Goal: Task Accomplishment & Management: Complete application form

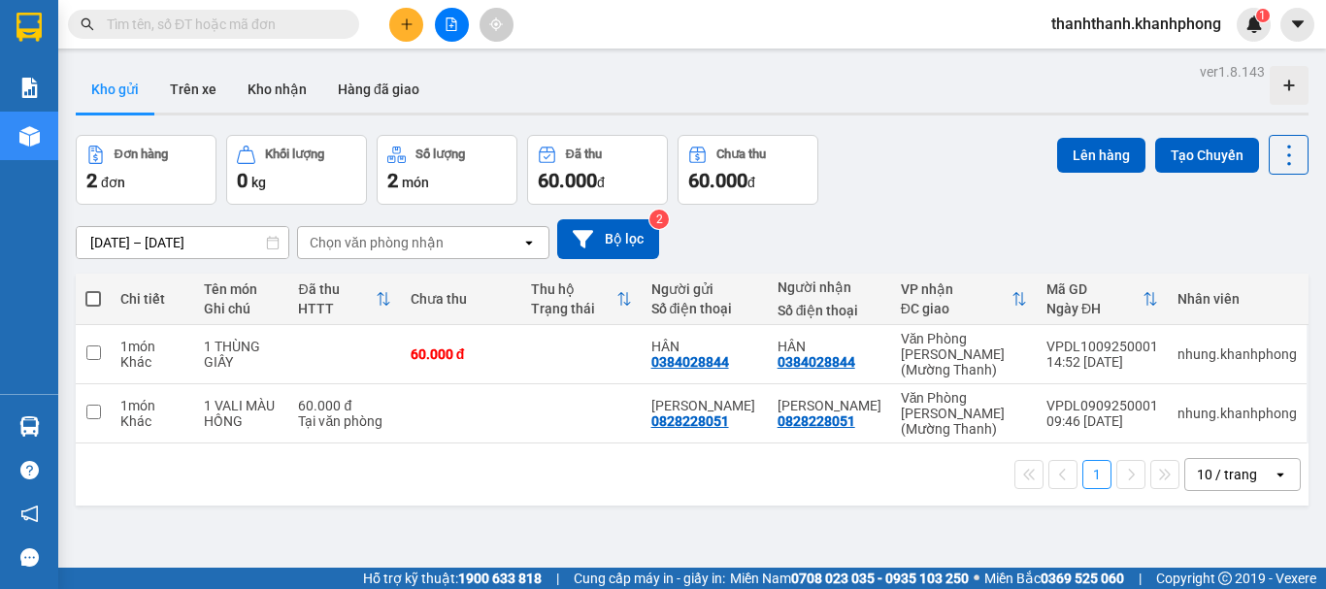
click at [416, 40] on div at bounding box center [451, 25] width 146 height 34
click at [416, 33] on button at bounding box center [406, 25] width 34 height 34
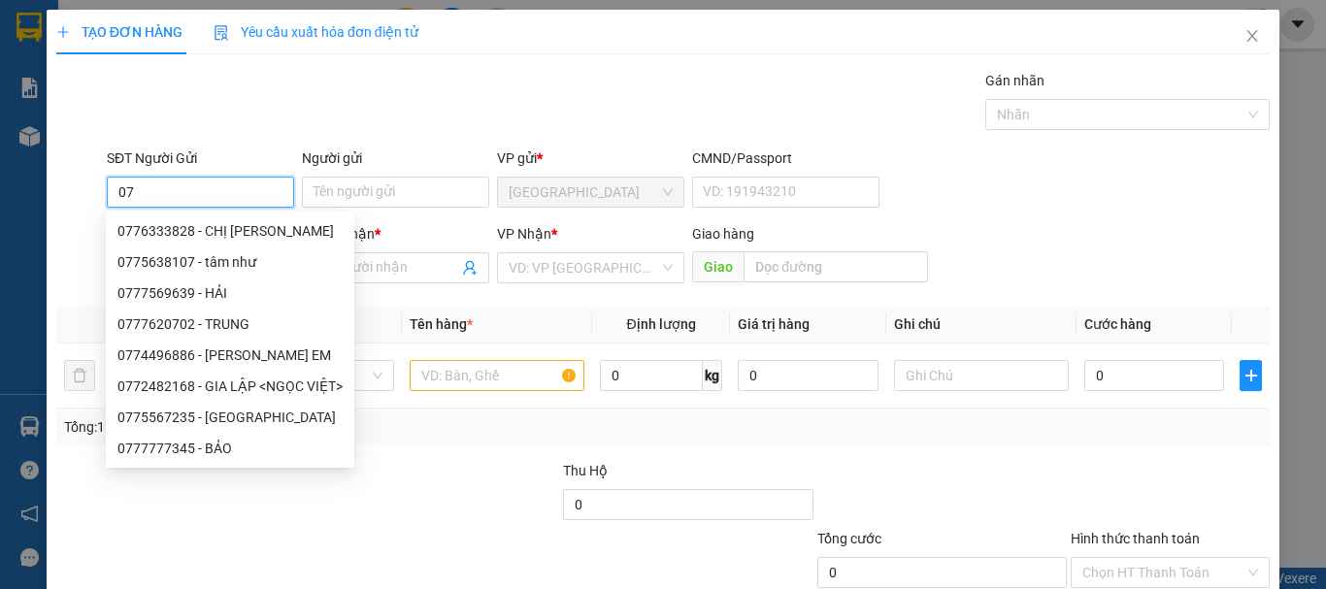
type input "0"
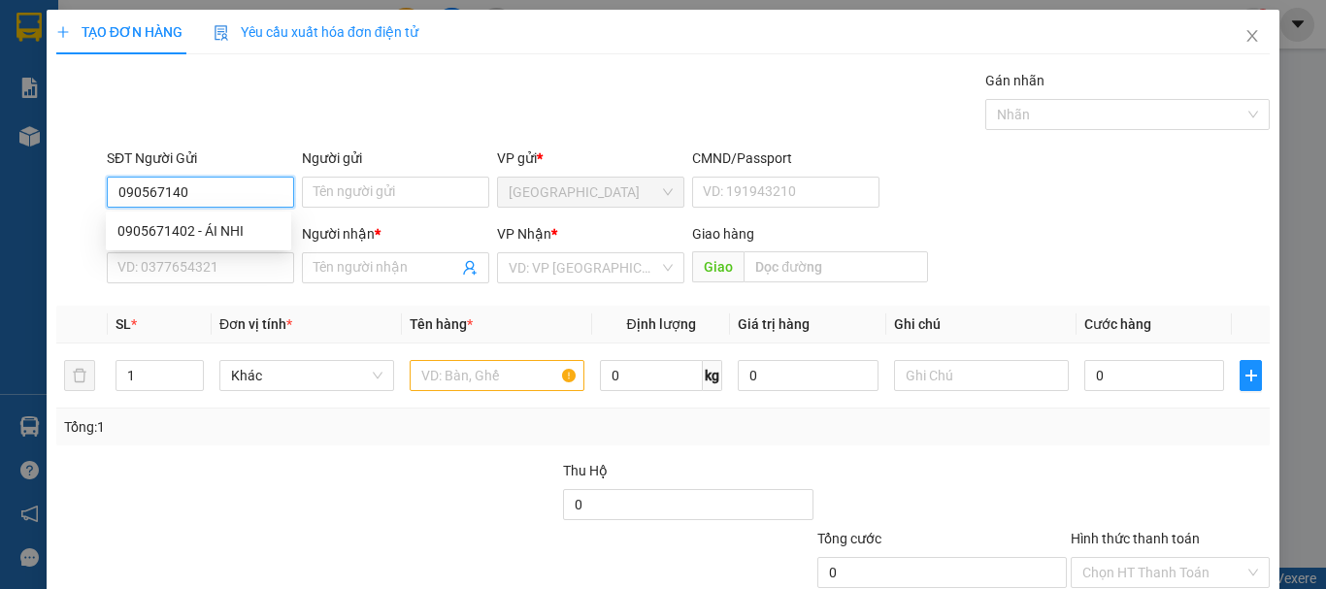
type input "0905671402"
click at [198, 229] on div "0905671402 - ÁI NHI" at bounding box center [198, 230] width 162 height 21
type input "ÁI NHI"
type input "0905671402"
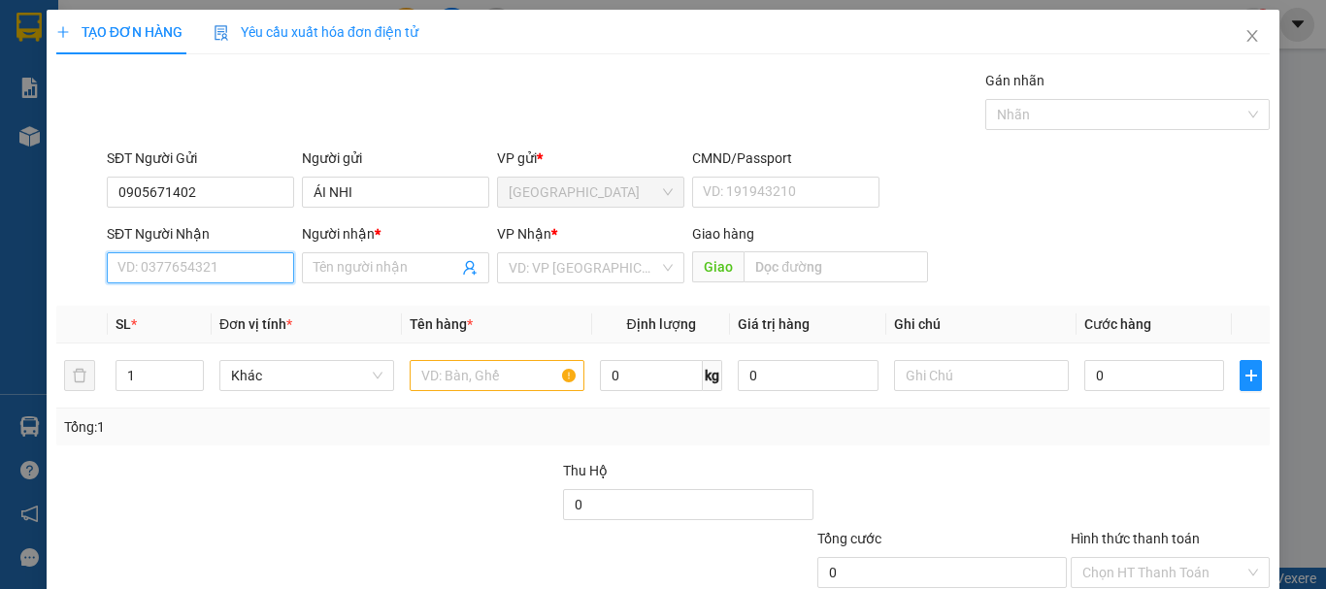
click at [195, 261] on input "SĐT Người Nhận" at bounding box center [200, 267] width 187 height 31
type input "0773583431"
click at [268, 293] on div "0773583431 - TRANG" at bounding box center [198, 306] width 185 height 31
type input "TRANG"
click at [650, 260] on span "[GEOGRAPHIC_DATA]" at bounding box center [591, 267] width 164 height 29
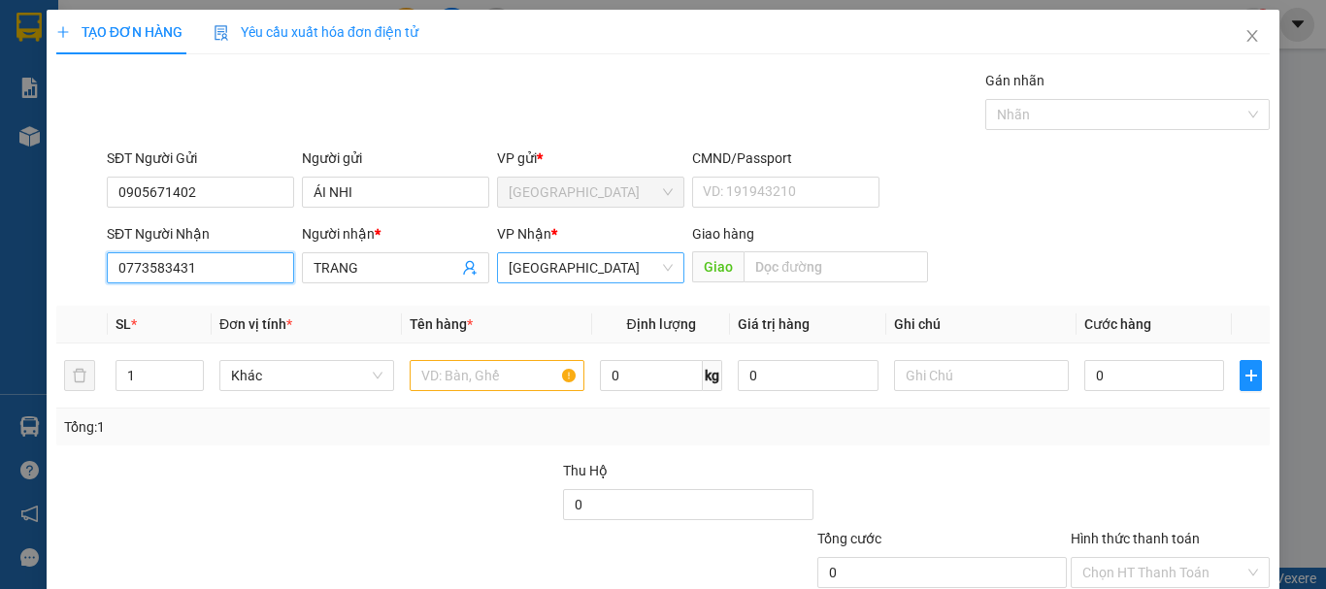
type input "0773583431"
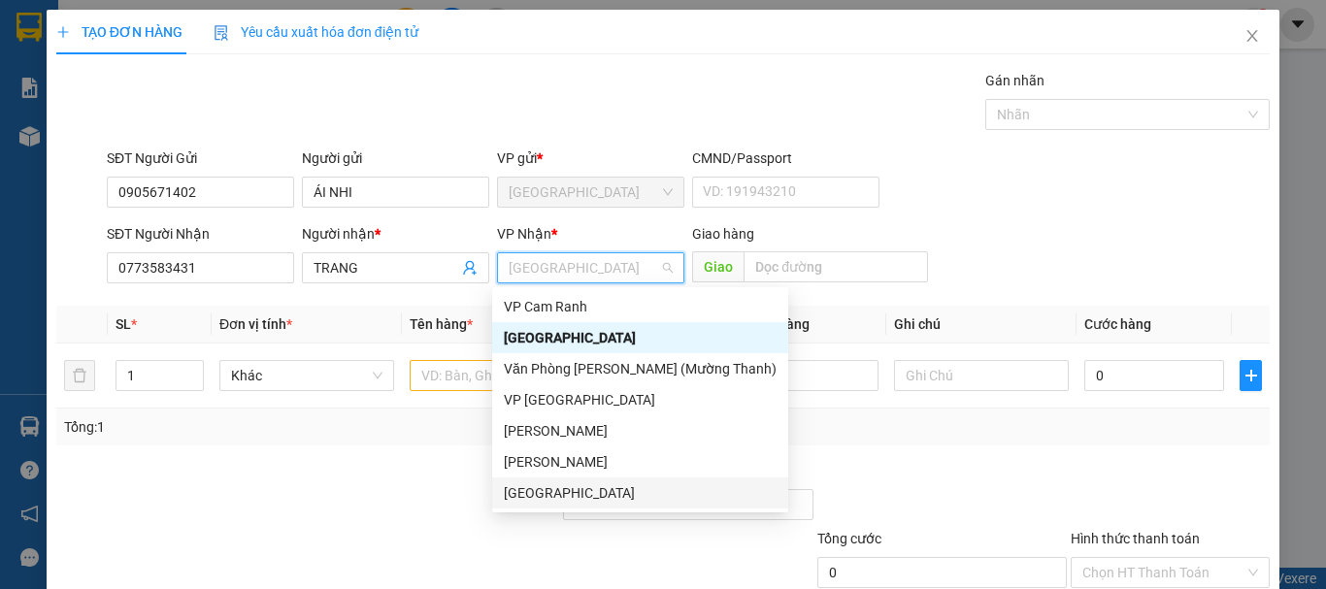
click at [517, 489] on div "[GEOGRAPHIC_DATA]" at bounding box center [640, 492] width 273 height 21
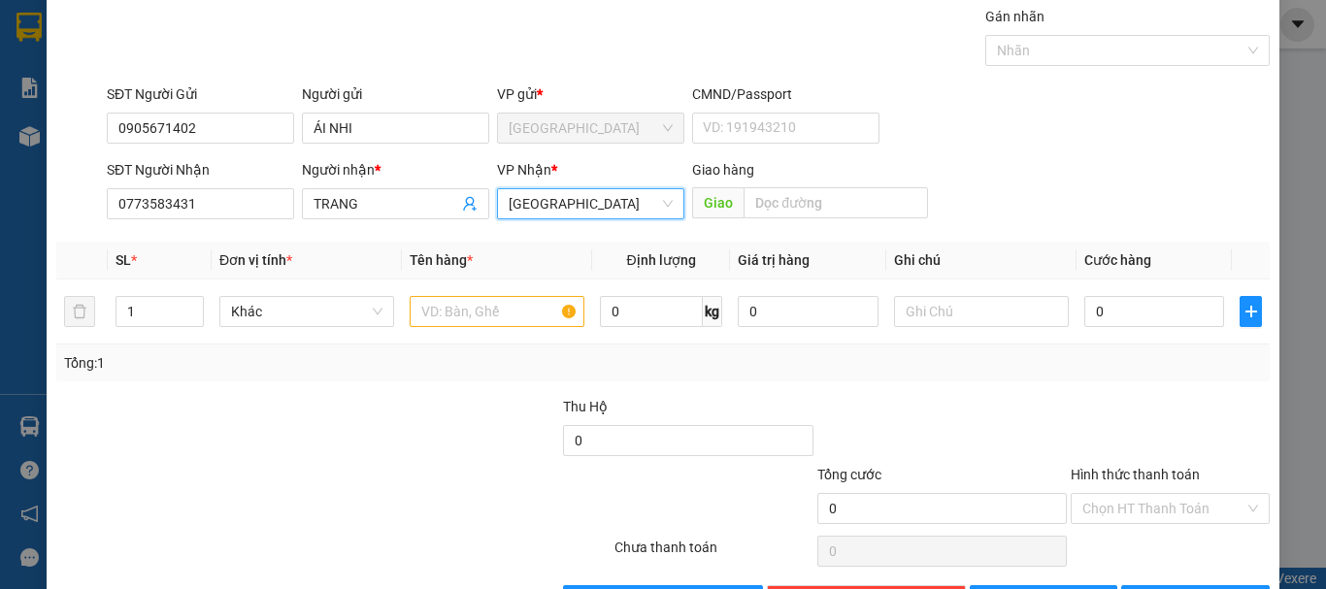
scroll to position [129, 0]
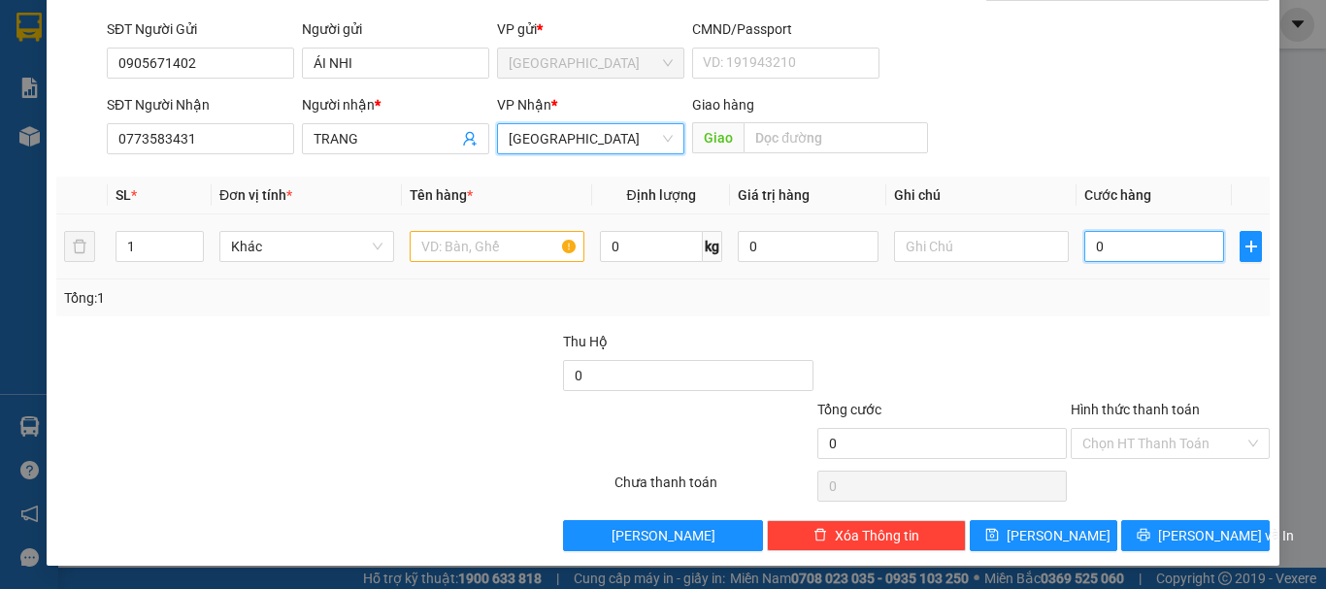
click at [1084, 239] on input "0" at bounding box center [1154, 246] width 140 height 31
type input "3"
type input "30"
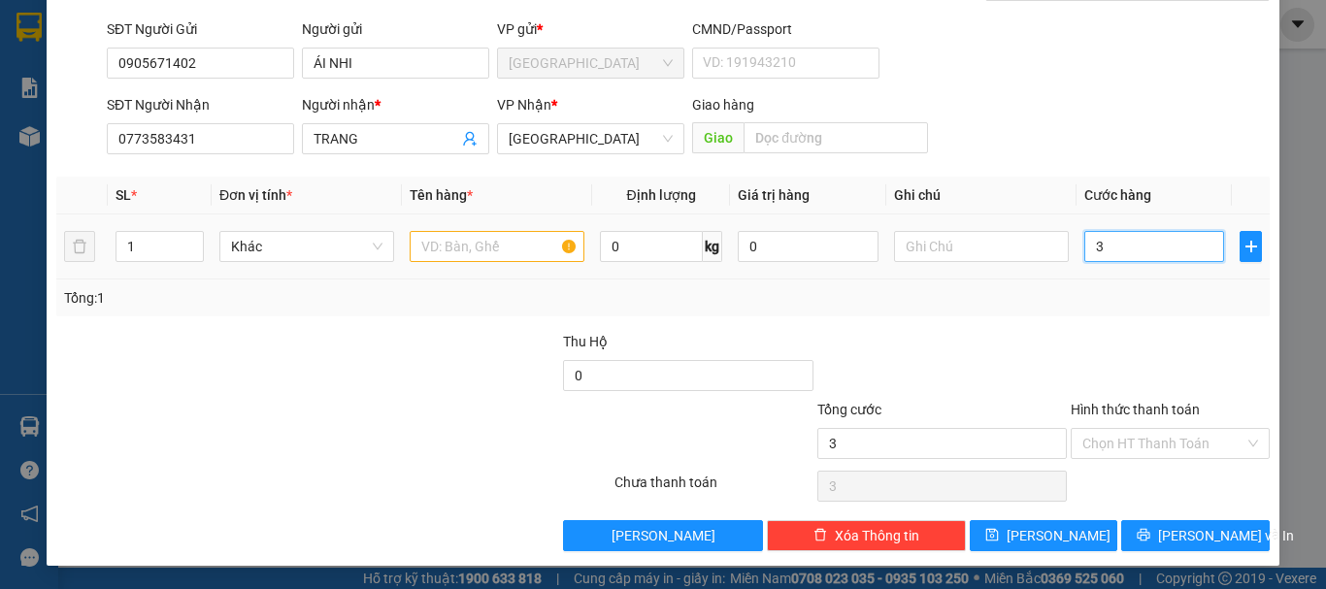
type input "30"
type input "300"
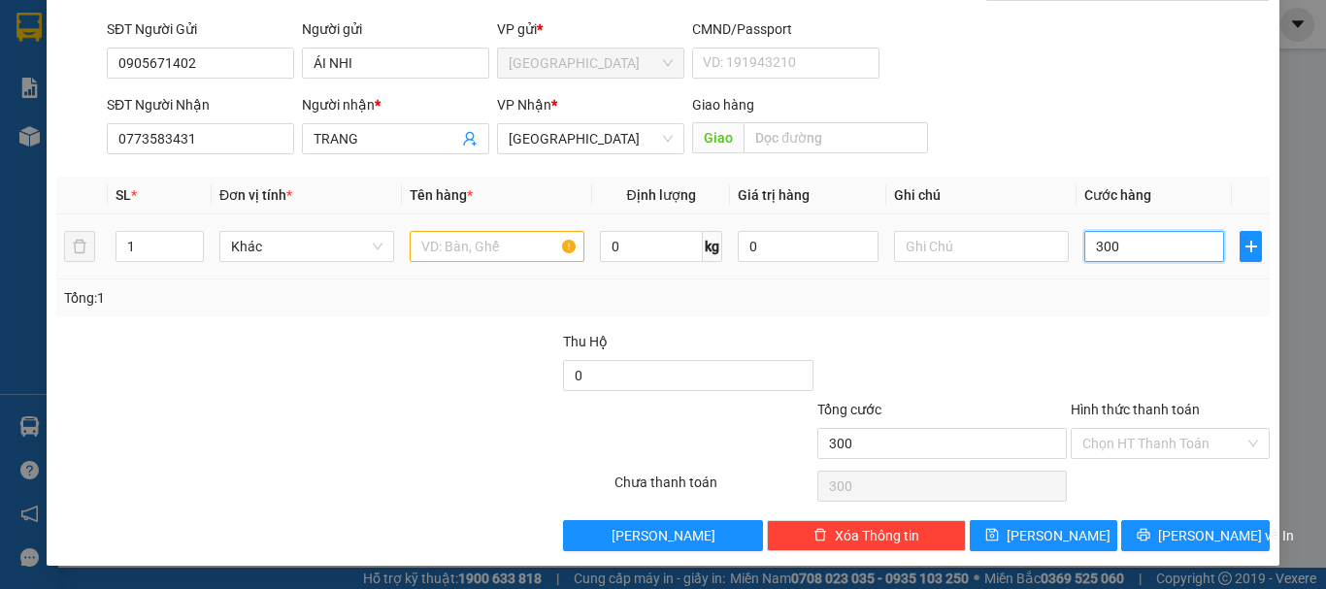
type input "3.000"
type input "30.000"
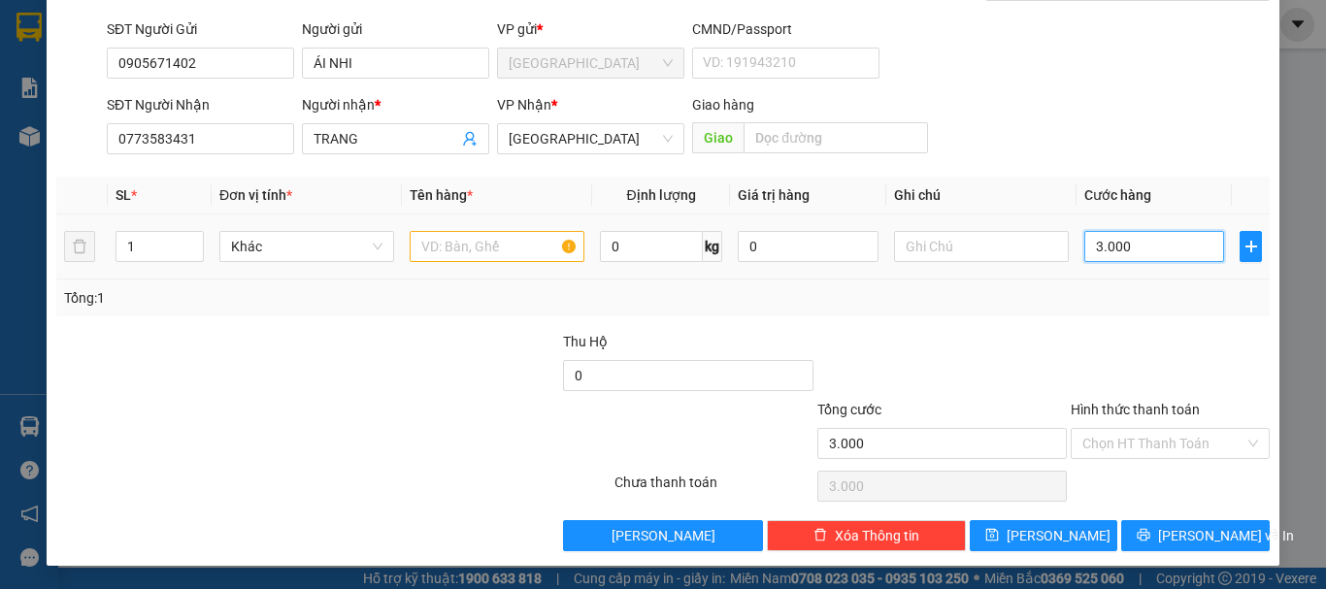
type input "30.000"
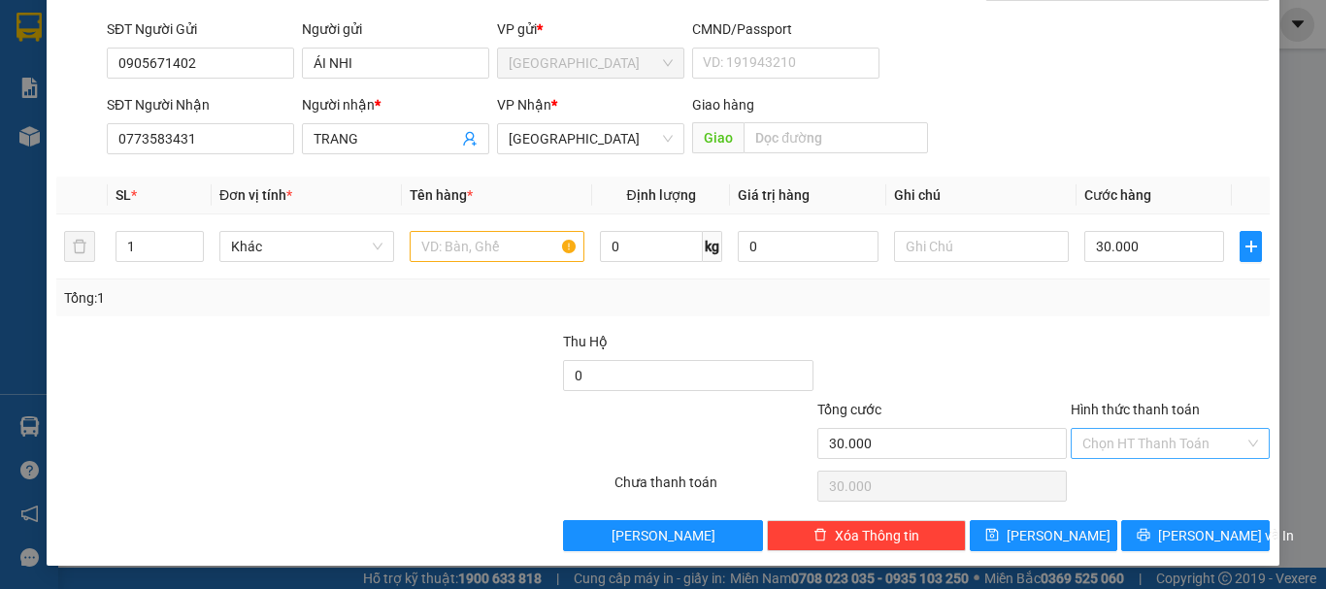
click at [1156, 432] on input "Hình thức thanh toán" at bounding box center [1163, 443] width 162 height 29
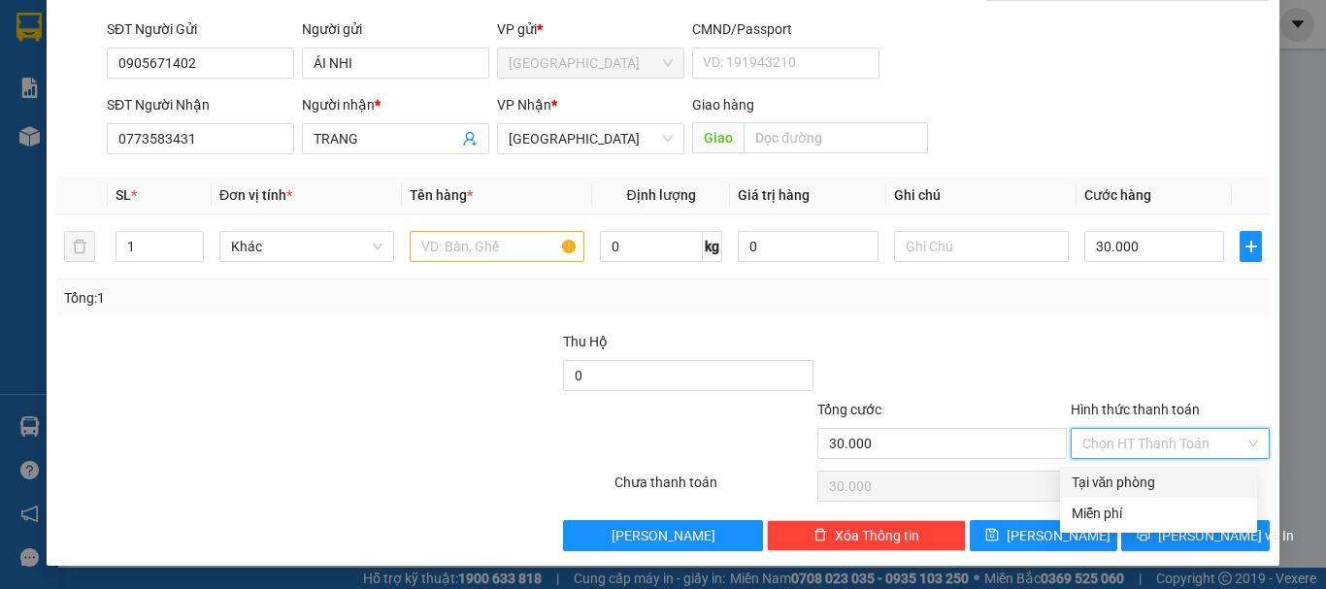
click at [1144, 485] on div "Tại văn phòng" at bounding box center [1158, 482] width 174 height 21
type input "0"
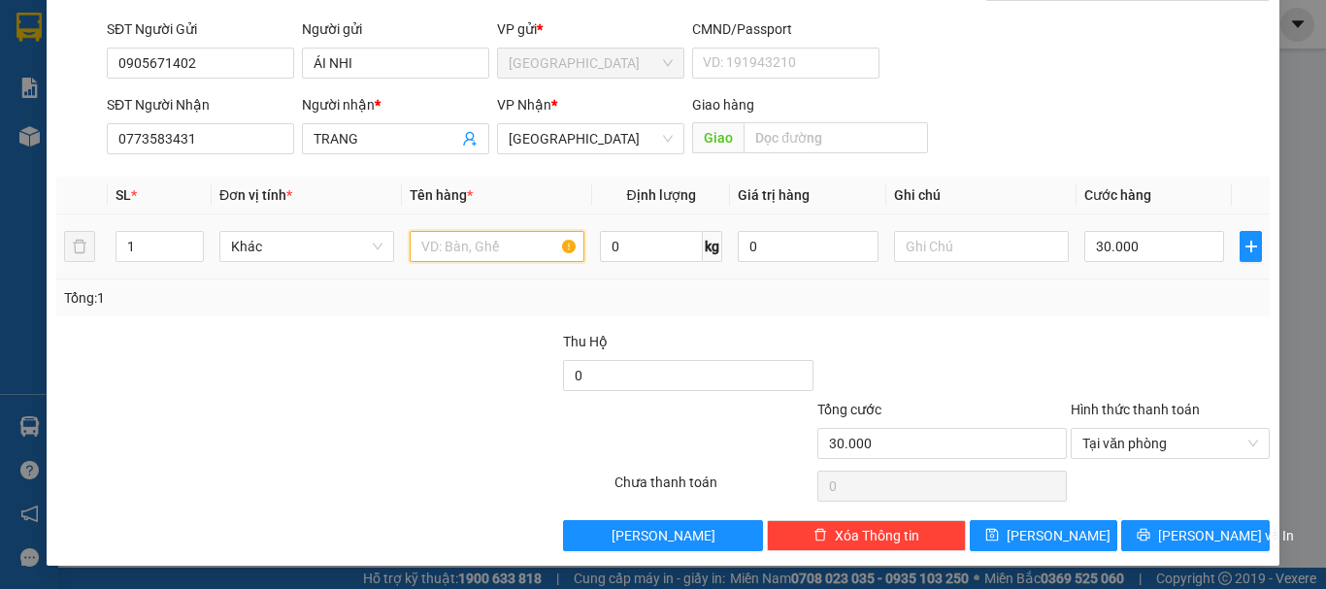
click at [542, 246] on input "text" at bounding box center [497, 246] width 175 height 31
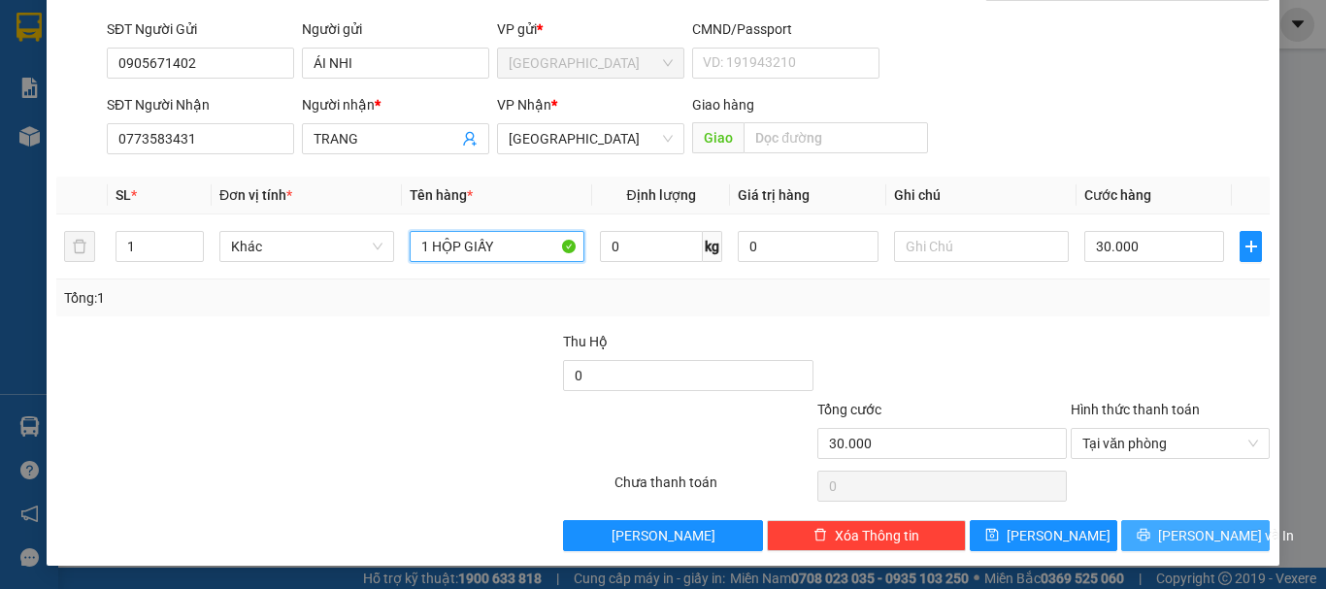
type input "1 HỘP GIẤY"
click at [1224, 529] on button "[PERSON_NAME] và In" at bounding box center [1195, 535] width 148 height 31
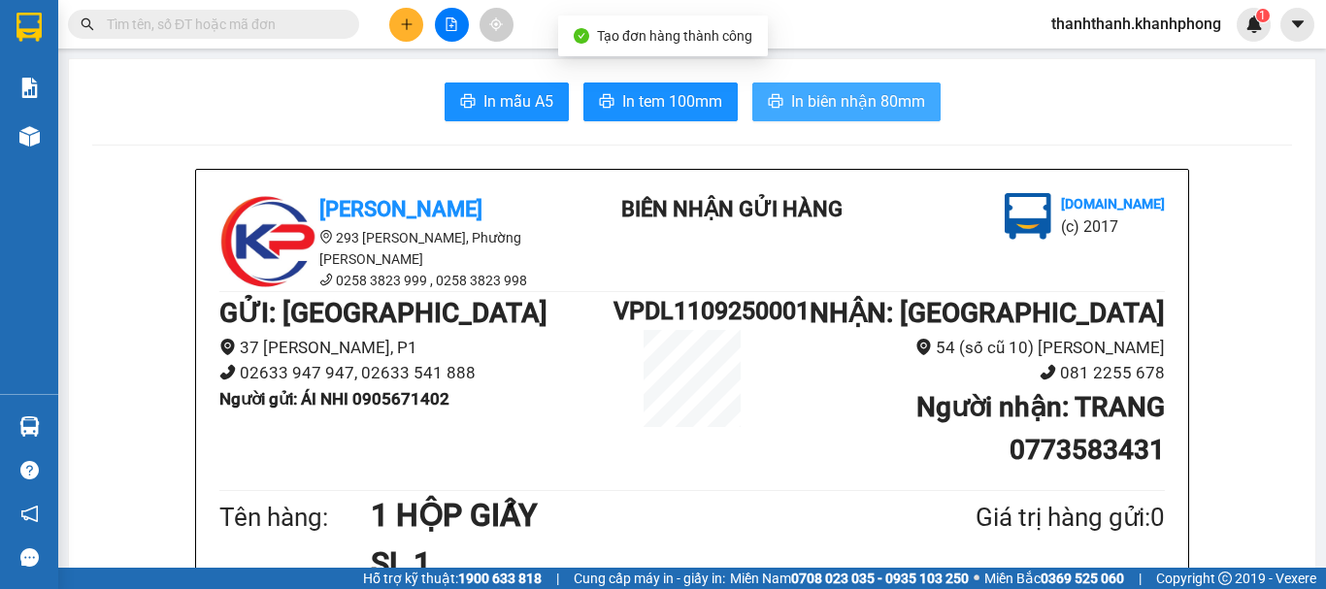
click at [792, 103] on span "In biên nhận 80mm" at bounding box center [858, 101] width 134 height 24
click at [800, 106] on span "In biên nhận 80mm" at bounding box center [858, 101] width 134 height 24
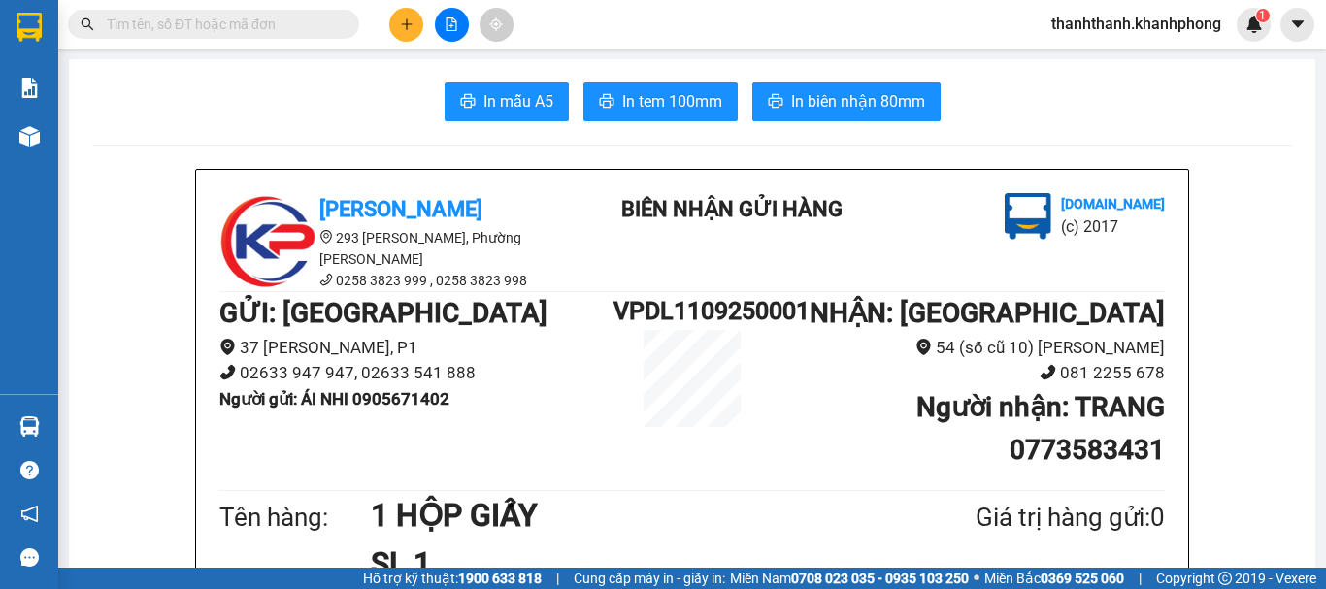
click at [896, 98] on span "In biên nhận 80mm" at bounding box center [858, 101] width 134 height 24
click at [28, 50] on div at bounding box center [29, 31] width 58 height 63
